Goal: Find specific page/section: Find specific page/section

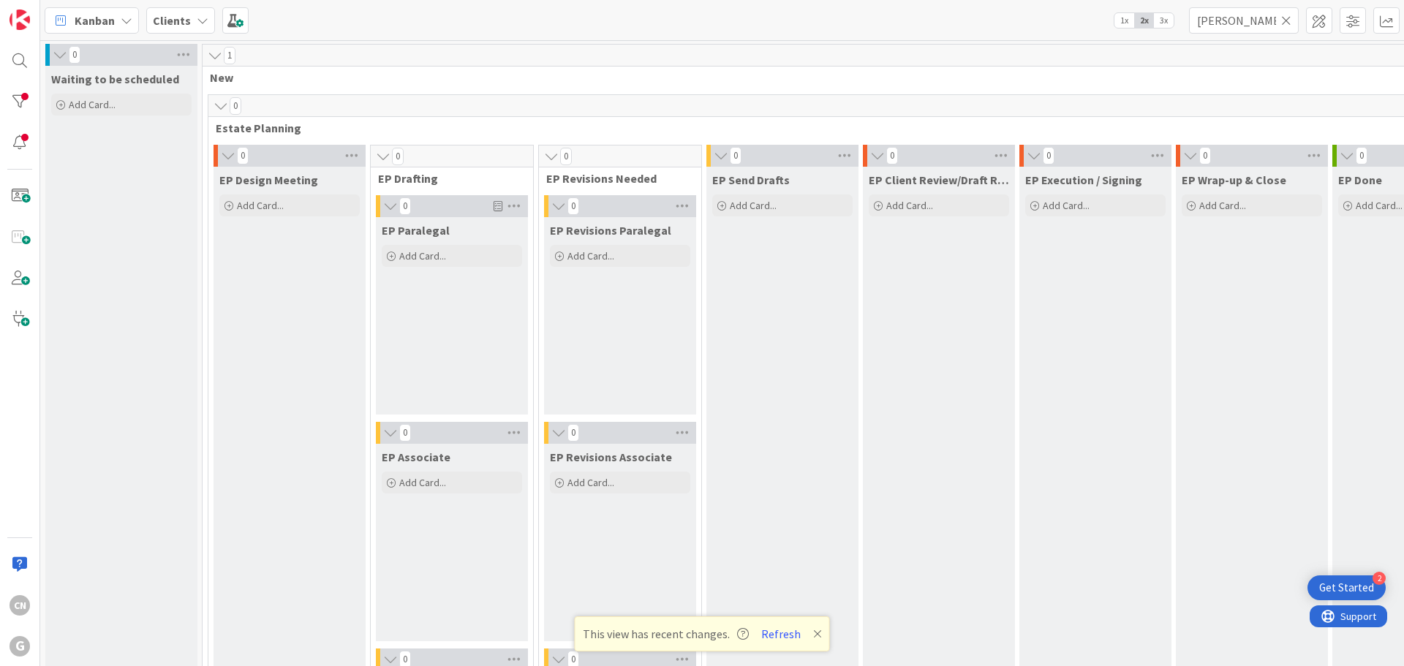
scroll to position [2242, 0]
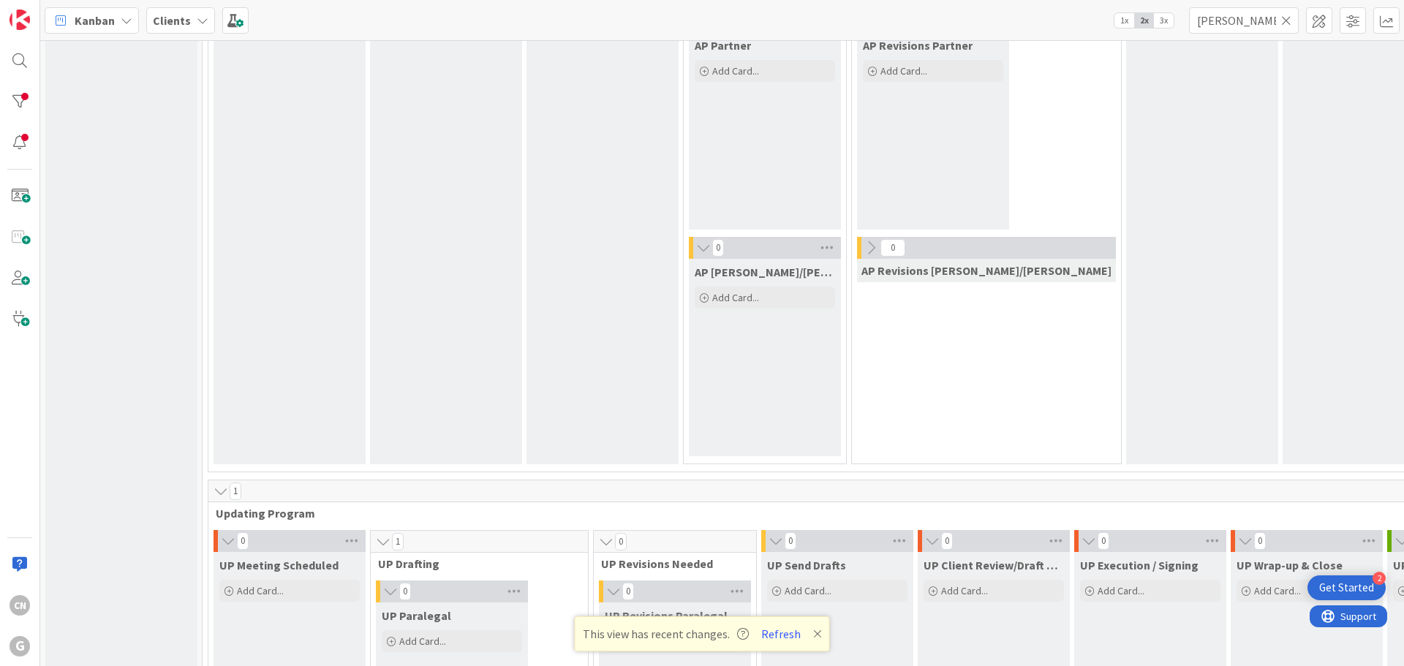
click at [167, 21] on b "Clients" at bounding box center [172, 20] width 38 height 15
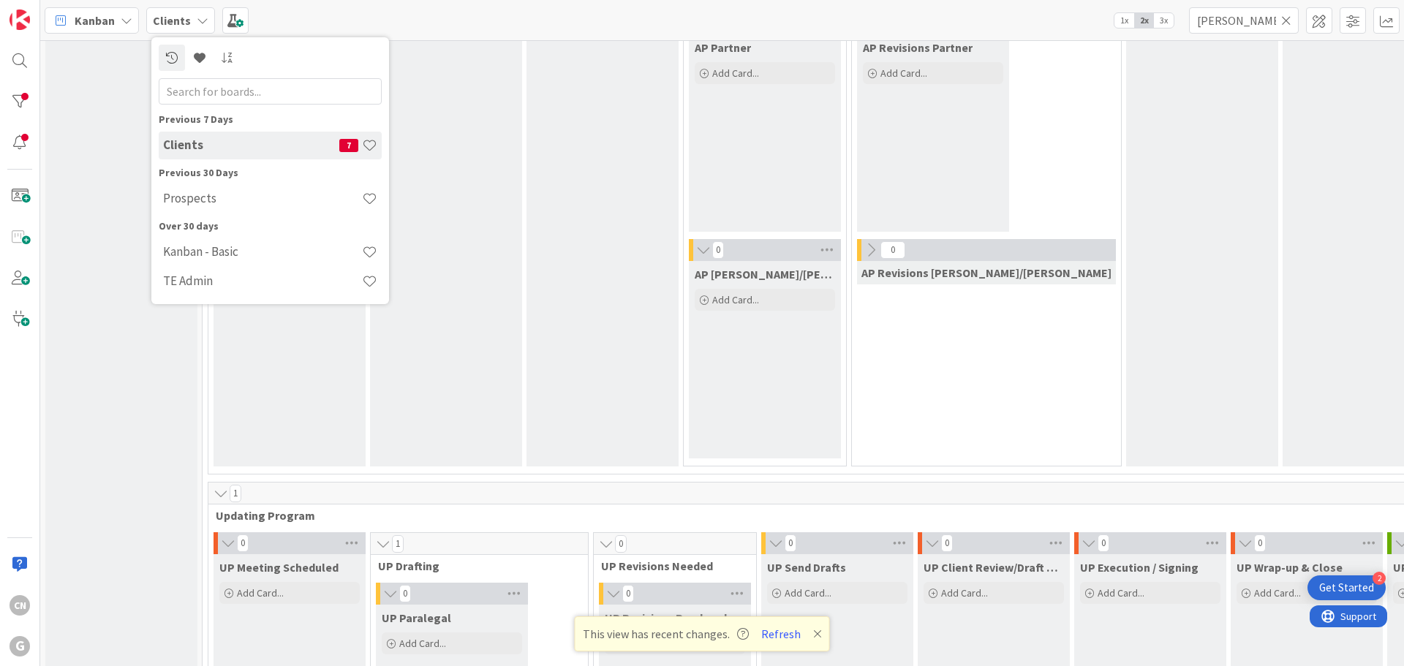
scroll to position [1659, 0]
click at [207, 204] on h4 "Prospects" at bounding box center [251, 198] width 176 height 15
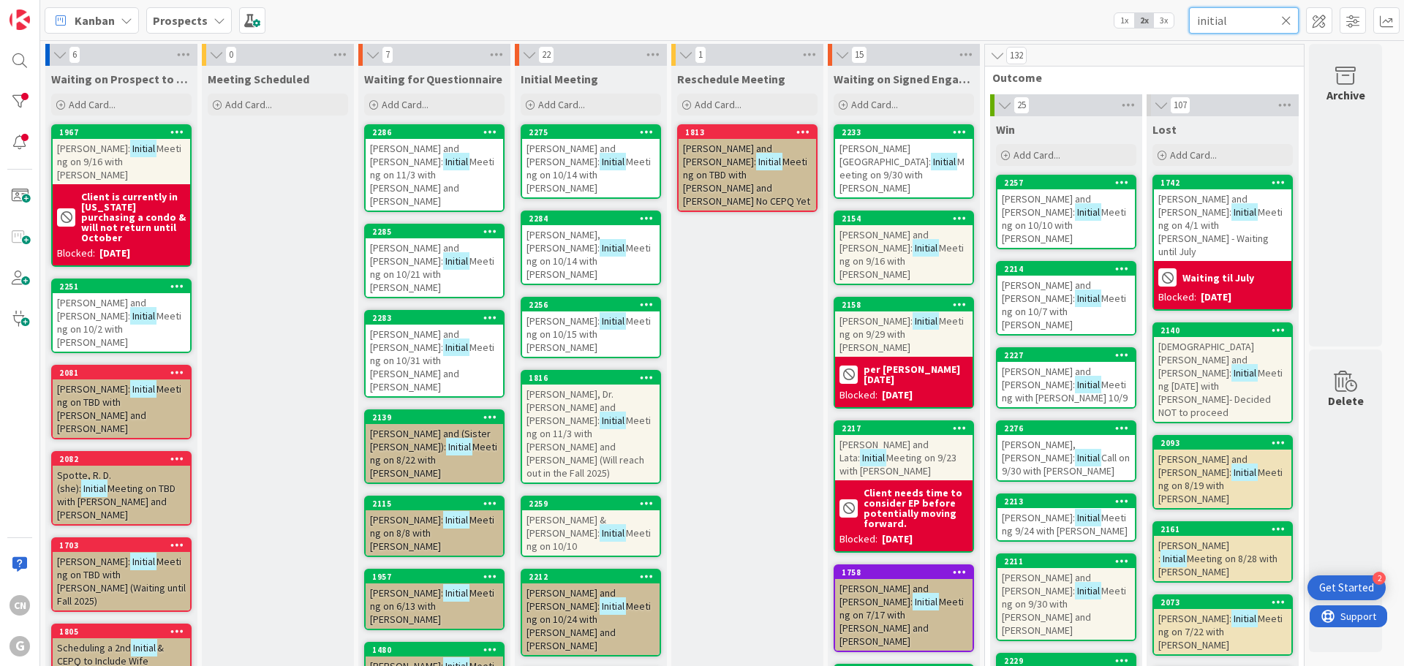
drag, startPoint x: 1235, startPoint y: 22, endPoint x: 1140, endPoint y: 26, distance: 94.4
click at [1140, 26] on div "Kanban Prospects 1x 2x 3x initial" at bounding box center [721, 20] width 1363 height 40
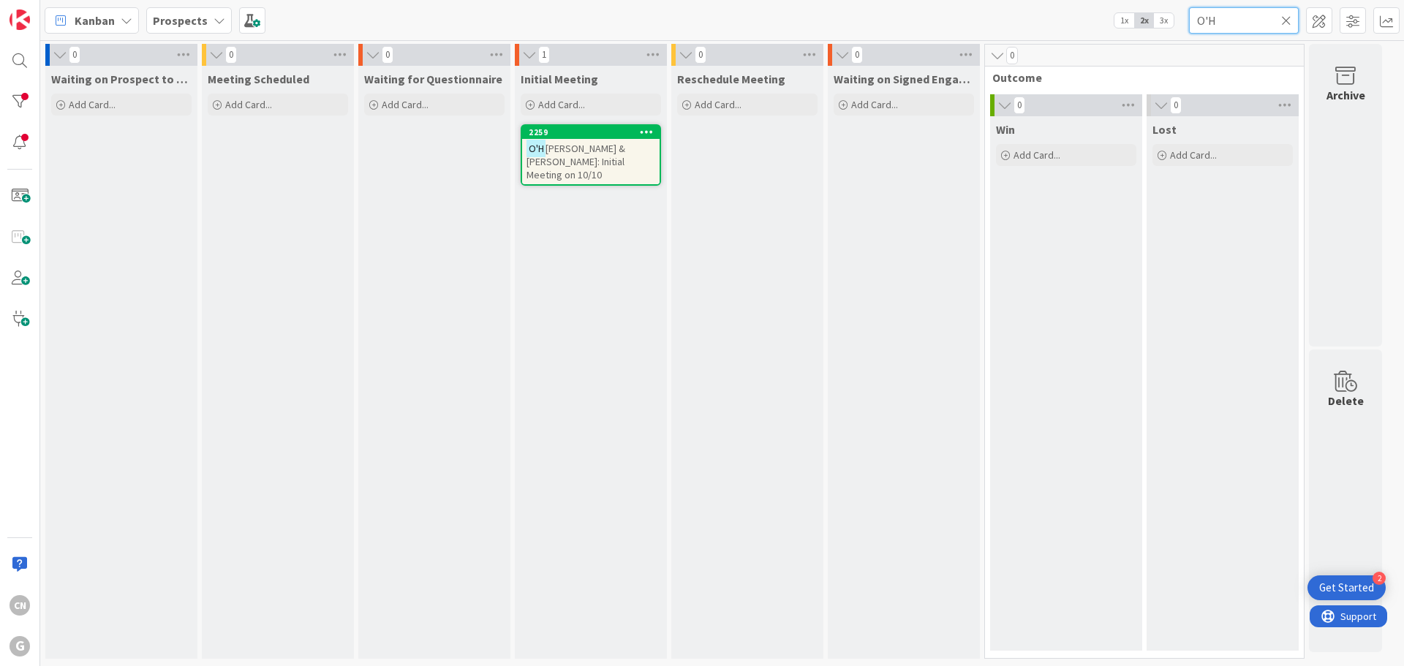
type input "O'H"
click at [604, 167] on span "[PERSON_NAME] & [PERSON_NAME]: Initial Meeting on 10/10" at bounding box center [575, 161] width 99 height 39
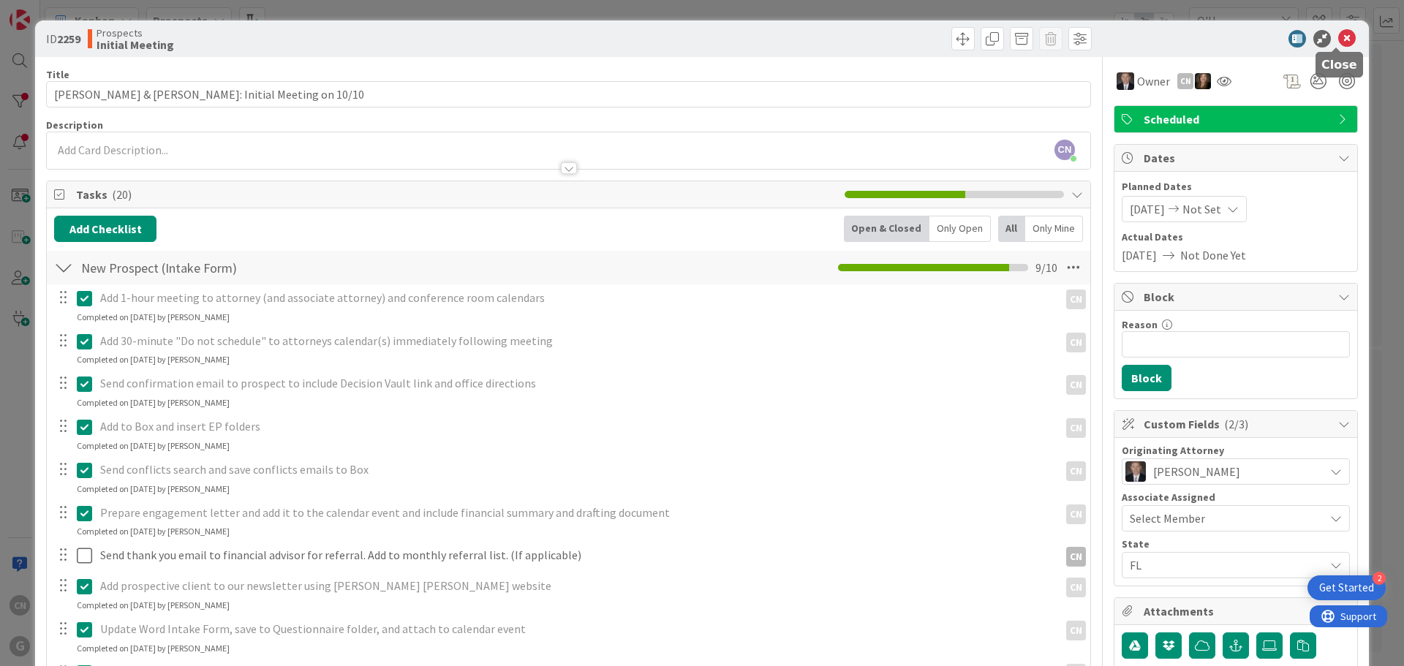
click at [1338, 39] on icon at bounding box center [1347, 39] width 18 height 18
